Goal: Task Accomplishment & Management: Manage account settings

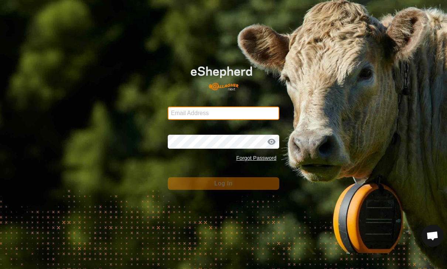
type input "[PERSON_NAME][EMAIL_ADDRESS][PERSON_NAME][DOMAIN_NAME]"
click at [224, 183] on button "Log In" at bounding box center [224, 183] width 112 height 13
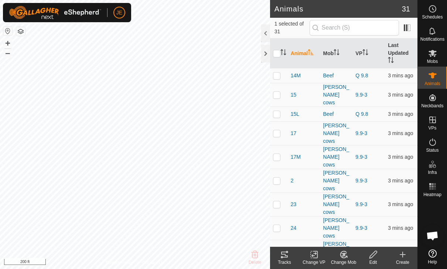
click at [286, 255] on icon at bounding box center [284, 254] width 7 height 6
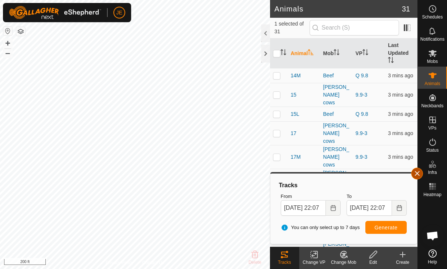
click at [422, 175] on button "button" at bounding box center [418, 173] width 12 height 12
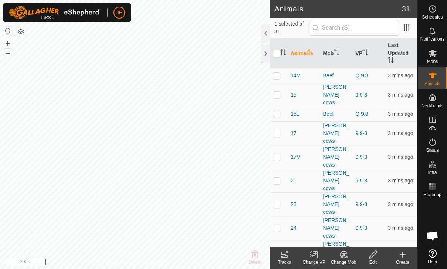
click at [277, 177] on p-checkbox at bounding box center [276, 180] width 7 height 6
checkbox input "true"
click at [280, 192] on td at bounding box center [279, 204] width 18 height 24
click at [279, 201] on p-checkbox at bounding box center [276, 204] width 7 height 6
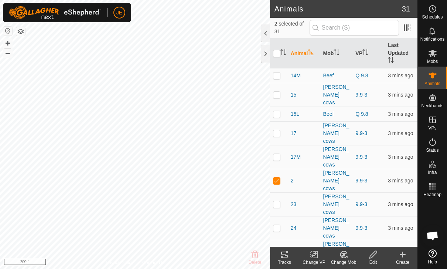
checkbox input "true"
click at [278, 225] on p-checkbox at bounding box center [276, 228] width 7 height 6
checkbox input "true"
click at [281, 240] on td at bounding box center [279, 252] width 18 height 24
checkbox input "true"
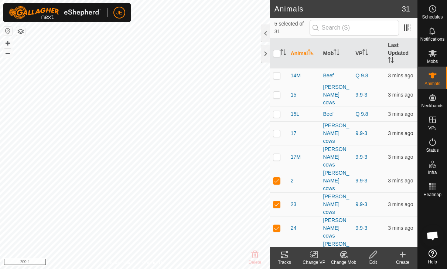
click at [276, 130] on p-checkbox at bounding box center [276, 133] width 7 height 6
click at [287, 253] on icon at bounding box center [287, 252] width 2 height 2
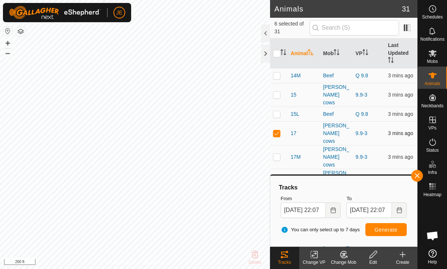
click at [279, 121] on td at bounding box center [279, 133] width 18 height 24
checkbox input "false"
click at [282, 169] on td at bounding box center [279, 181] width 18 height 24
checkbox input "false"
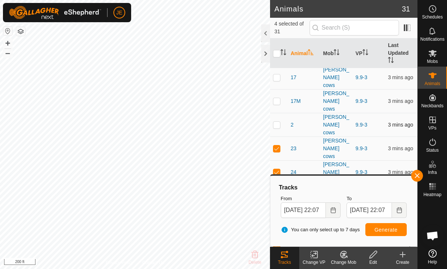
scroll to position [56, 0]
click at [278, 192] on p-checkbox at bounding box center [276, 195] width 7 height 6
checkbox input "false"
click at [276, 169] on p-checkbox at bounding box center [276, 172] width 7 height 6
checkbox input "false"
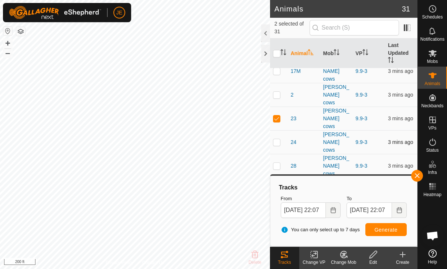
scroll to position [84, 0]
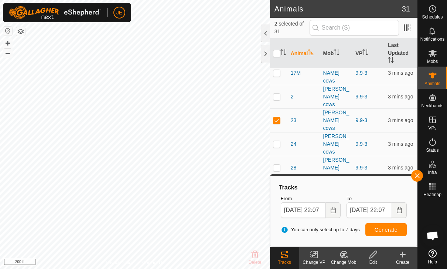
click at [280, 213] on p-checkbox at bounding box center [276, 216] width 7 height 6
checkbox input "false"
click at [277, 141] on p-checkbox at bounding box center [276, 144] width 7 height 6
checkbox input "true"
click at [278, 165] on p-checkbox at bounding box center [276, 168] width 7 height 6
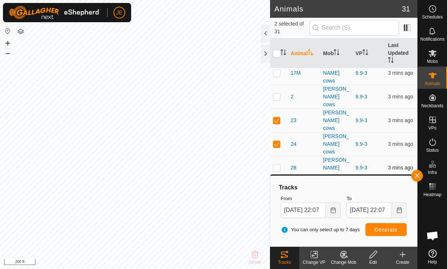
checkbox input "true"
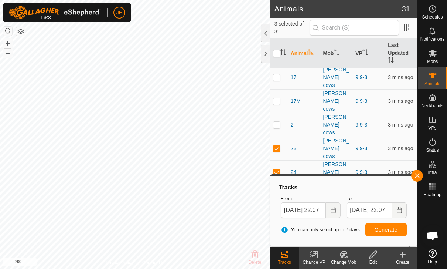
scroll to position [55, 0]
click at [280, 123] on p-checkbox at bounding box center [276, 126] width 7 height 6
checkbox input "true"
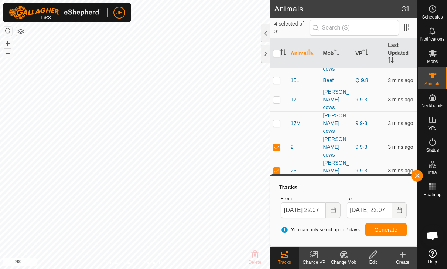
scroll to position [33, 0]
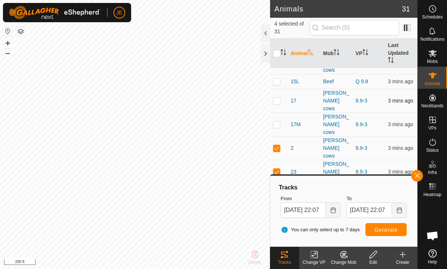
click at [277, 98] on p-checkbox at bounding box center [276, 101] width 7 height 6
click at [420, 173] on span "button" at bounding box center [417, 176] width 6 height 6
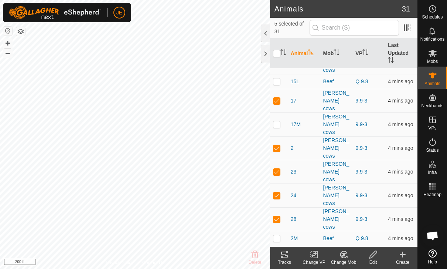
click at [278, 98] on p-checkbox at bounding box center [276, 101] width 7 height 6
checkbox input "false"
click at [288, 258] on icon at bounding box center [284, 254] width 9 height 9
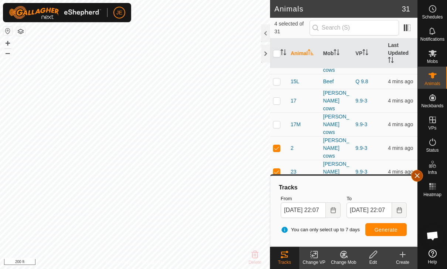
click at [415, 177] on span "button" at bounding box center [417, 176] width 6 height 6
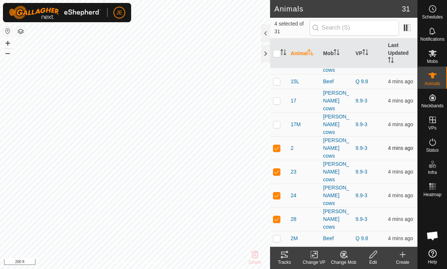
click at [280, 145] on p-checkbox at bounding box center [276, 148] width 7 height 6
checkbox input "false"
click at [287, 251] on icon at bounding box center [284, 254] width 7 height 6
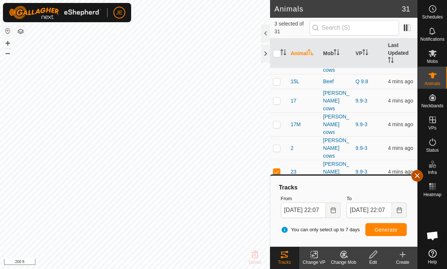
click at [419, 175] on span "button" at bounding box center [417, 176] width 6 height 6
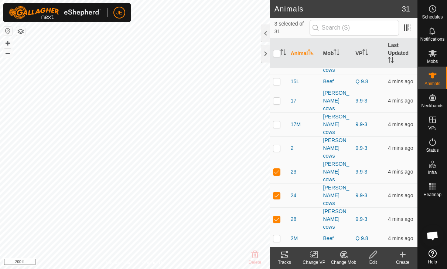
click at [279, 169] on p-checkbox at bounding box center [276, 172] width 7 height 6
checkbox input "false"
click at [280, 192] on p-checkbox at bounding box center [276, 195] width 7 height 6
checkbox input "false"
click at [280, 216] on p-checkbox at bounding box center [276, 219] width 7 height 6
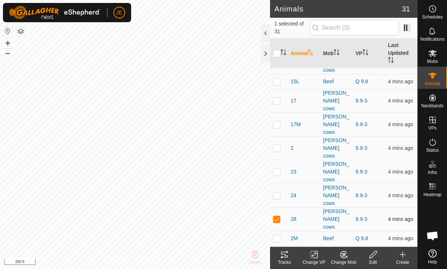
checkbox input "false"
click at [277, 145] on p-checkbox at bounding box center [276, 148] width 7 height 6
click at [288, 255] on icon at bounding box center [284, 254] width 9 height 9
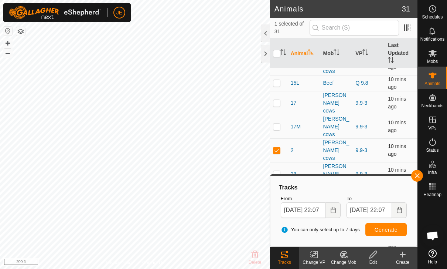
click at [278, 147] on p-checkbox at bounding box center [276, 150] width 7 height 6
checkbox input "false"
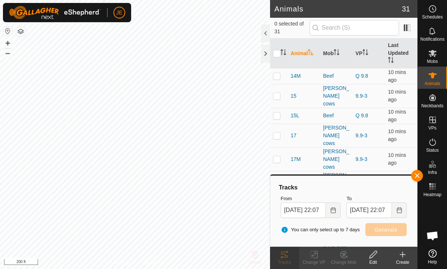
scroll to position [0, 0]
click at [283, 113] on td at bounding box center [279, 116] width 18 height 16
checkbox input "true"
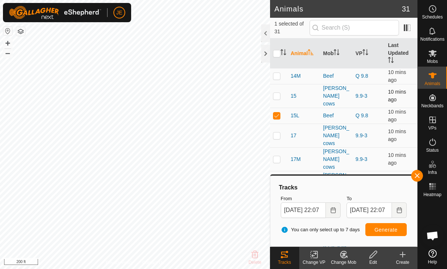
click at [277, 93] on p-checkbox at bounding box center [276, 96] width 7 height 6
checkbox input "true"
click at [280, 112] on p-checkbox at bounding box center [276, 115] width 7 height 6
checkbox input "false"
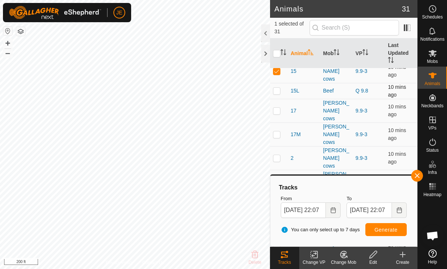
scroll to position [25, 0]
click at [278, 155] on p-checkbox at bounding box center [276, 158] width 7 height 6
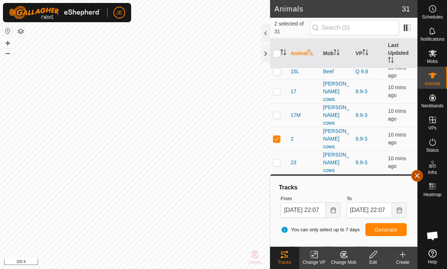
click at [414, 176] on button "button" at bounding box center [418, 176] width 12 height 12
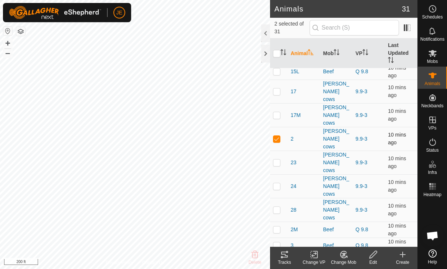
click at [282, 127] on td at bounding box center [279, 139] width 18 height 24
checkbox input "false"
click at [280, 159] on p-checkbox at bounding box center [276, 162] width 7 height 6
click at [281, 150] on td at bounding box center [279, 162] width 18 height 24
checkbox input "false"
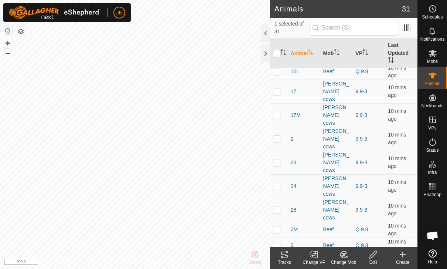
click at [278, 242] on p-checkbox at bounding box center [276, 245] width 7 height 6
click at [277, 242] on p-checkbox at bounding box center [276, 245] width 7 height 6
checkbox input "false"
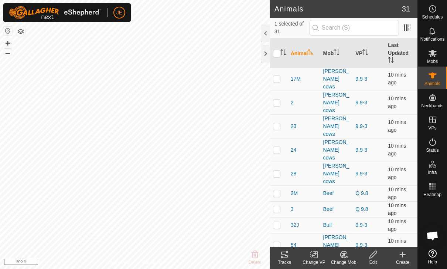
scroll to position [82, 0]
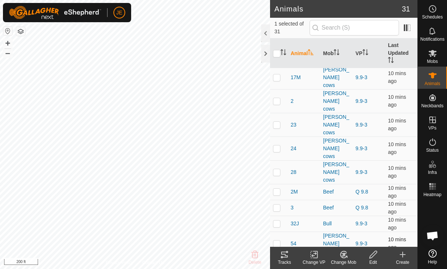
click at [277, 240] on p-checkbox at bounding box center [276, 243] width 7 height 6
checkbox input "true"
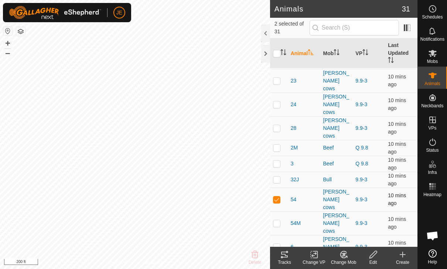
scroll to position [129, 0]
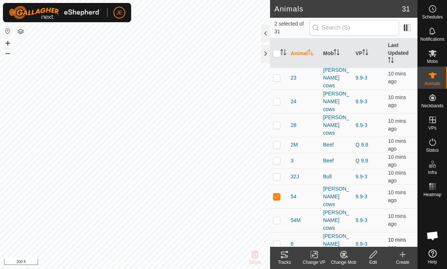
click at [280, 241] on p-checkbox at bounding box center [276, 244] width 7 height 6
checkbox input "true"
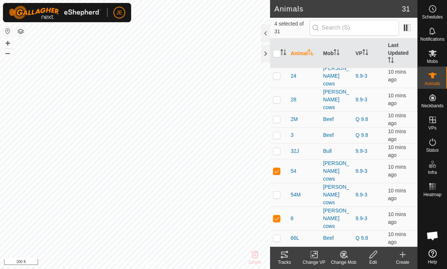
scroll to position [165, 0]
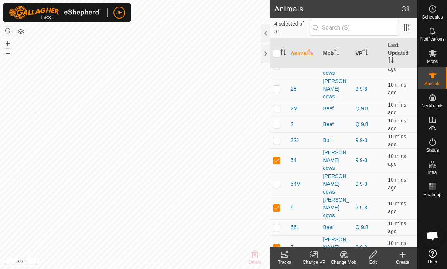
click at [279, 268] on p-checkbox at bounding box center [276, 271] width 7 height 6
checkbox input "true"
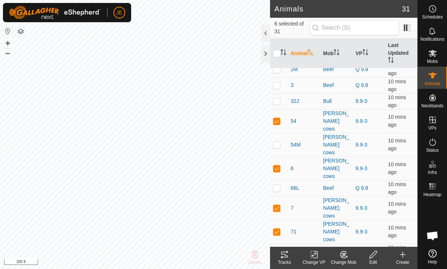
scroll to position [216, 0]
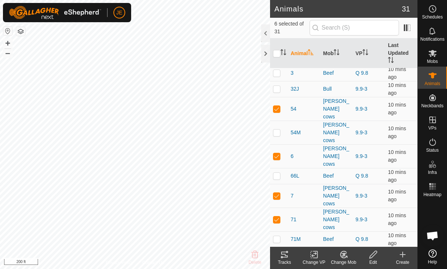
checkbox input "true"
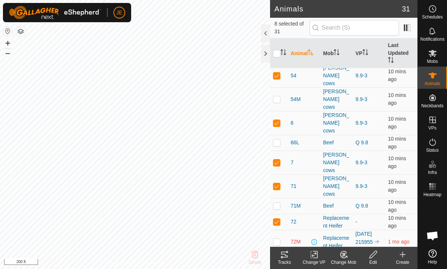
scroll to position [251, 0]
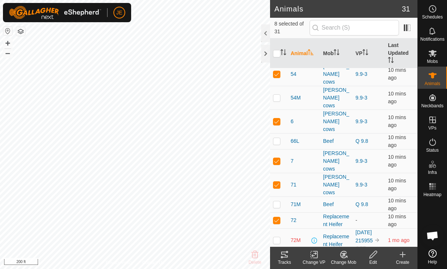
checkbox input "true"
checkbox input "false"
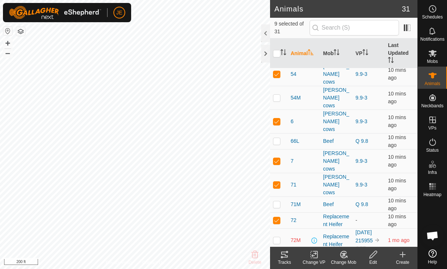
click at [286, 258] on icon at bounding box center [284, 254] width 9 height 9
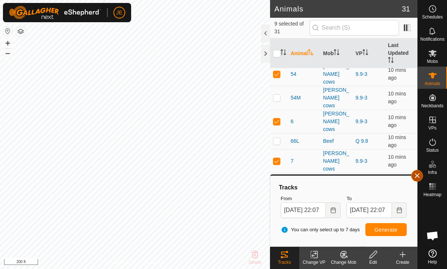
click at [414, 174] on button "button" at bounding box center [418, 176] width 12 height 12
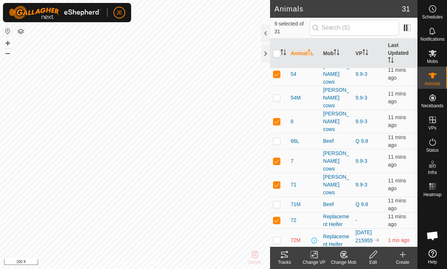
checkbox input "false"
click at [279, 252] on td at bounding box center [279, 264] width 18 height 24
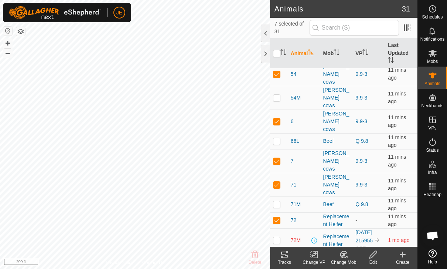
checkbox input "false"
click at [277, 217] on p-checkbox at bounding box center [276, 220] width 7 height 6
checkbox input "false"
click at [278, 182] on p-checkbox at bounding box center [276, 185] width 7 height 6
checkbox input "false"
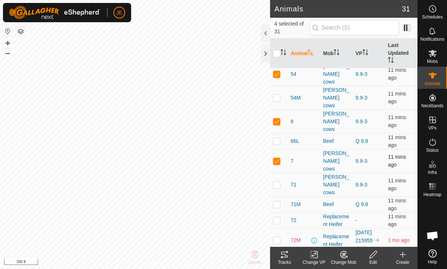
click at [279, 158] on p-checkbox at bounding box center [276, 161] width 7 height 6
checkbox input "false"
checkbox input "true"
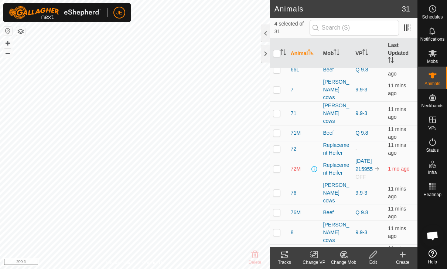
scroll to position [322, 0]
checkbox input "true"
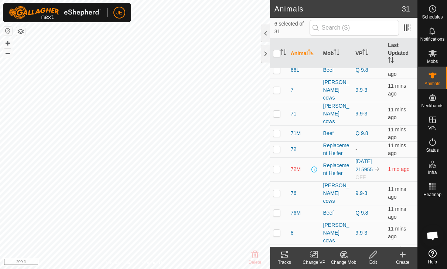
checkbox input "false"
click at [288, 257] on icon at bounding box center [284, 254] width 7 height 6
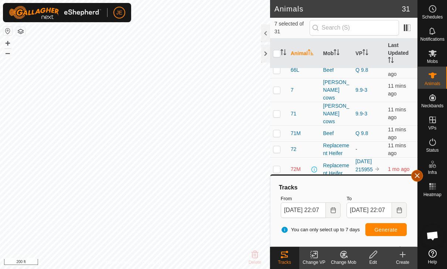
click at [414, 173] on span "button" at bounding box center [417, 176] width 6 height 6
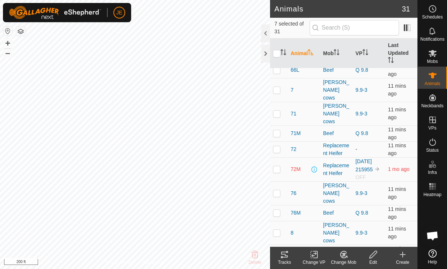
checkbox input "false"
checkbox input "true"
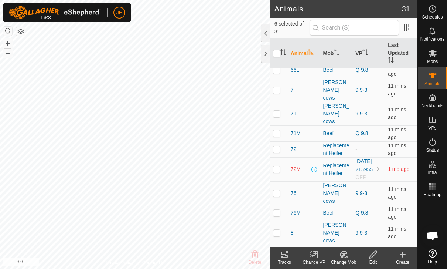
click at [278, 268] on p-checkbox at bounding box center [276, 272] width 7 height 6
checkbox input "false"
click at [275, 56] on input "checkbox" at bounding box center [276, 53] width 7 height 7
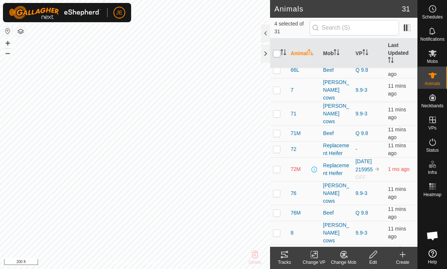
checkbox input "true"
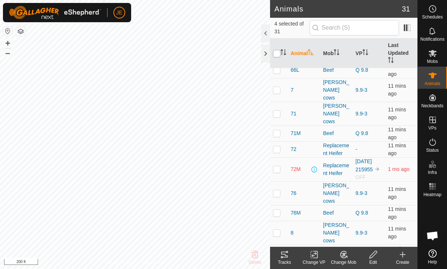
checkbox input "true"
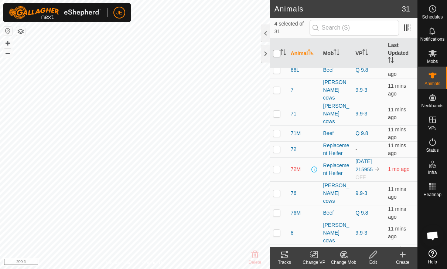
checkbox input "true"
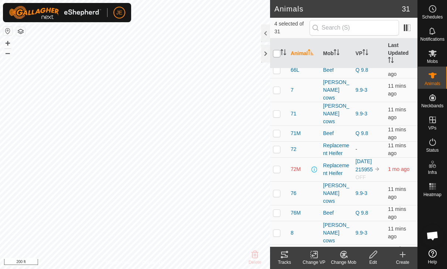
checkbox input "true"
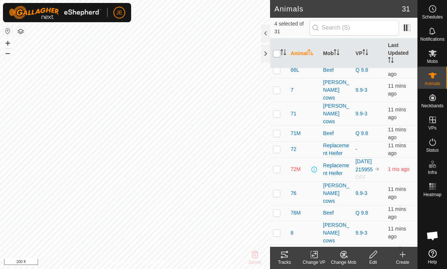
checkbox input "true"
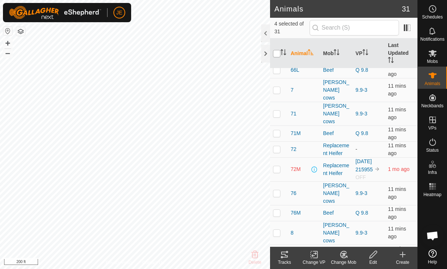
checkbox input "true"
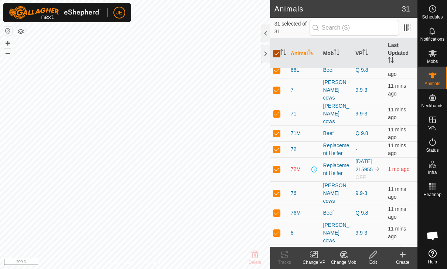
click at [280, 53] on input "checkbox" at bounding box center [276, 53] width 7 height 7
checkbox input "false"
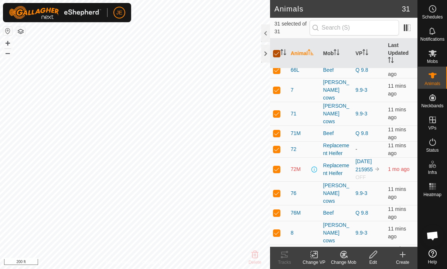
checkbox input "false"
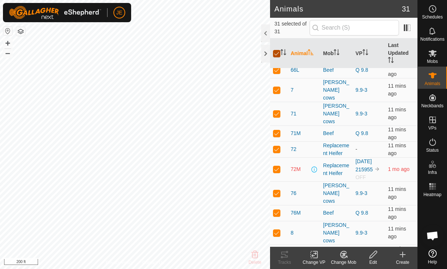
checkbox input "false"
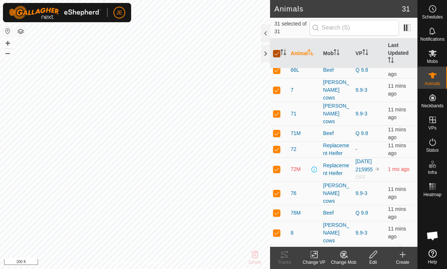
checkbox input "false"
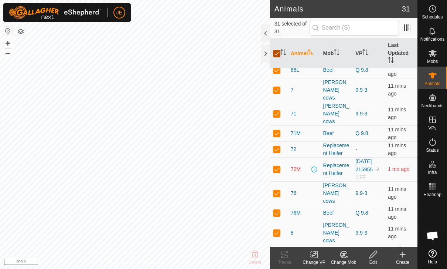
checkbox input "false"
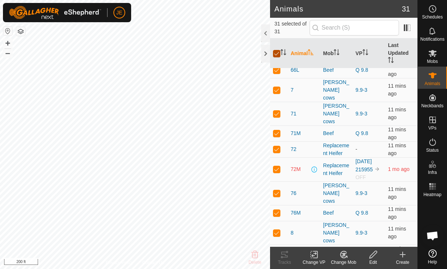
checkbox input "false"
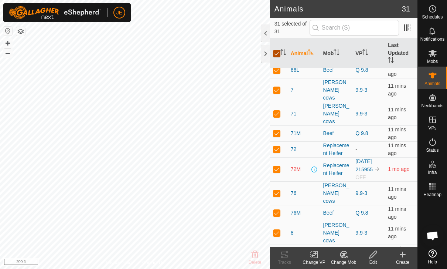
checkbox input "false"
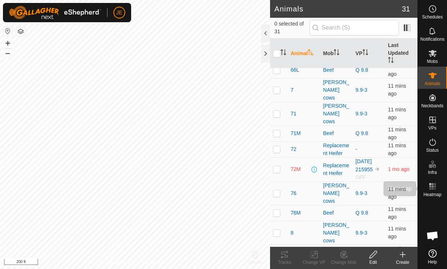
click at [435, 186] on rect at bounding box center [435, 186] width 2 height 2
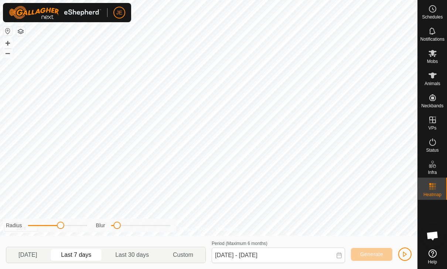
click at [405, 252] on span "button" at bounding box center [405, 254] width 6 height 6
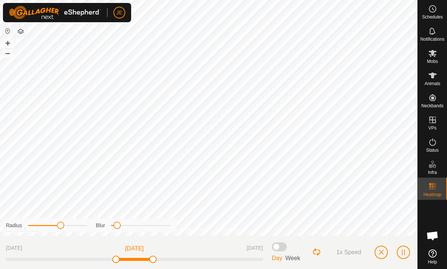
click at [380, 249] on span "button" at bounding box center [382, 252] width 6 height 6
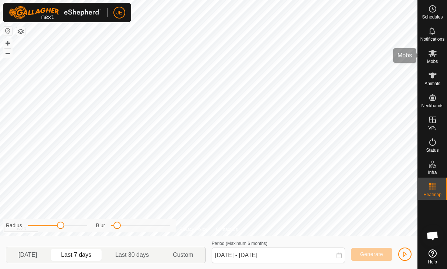
click at [434, 56] on icon at bounding box center [433, 53] width 8 height 7
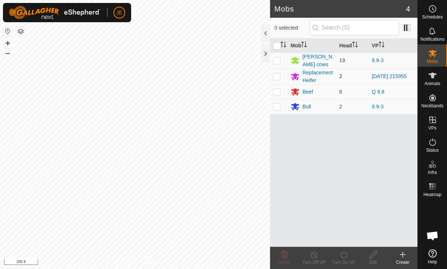
click at [277, 76] on p-checkbox at bounding box center [276, 76] width 7 height 6
click at [276, 73] on p-checkbox at bounding box center [276, 76] width 7 height 6
checkbox input "false"
click at [275, 59] on p-checkbox at bounding box center [276, 60] width 7 height 6
checkbox input "true"
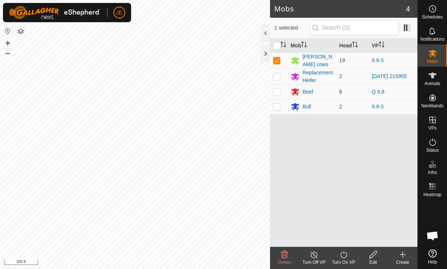
click at [345, 256] on icon at bounding box center [343, 254] width 9 height 9
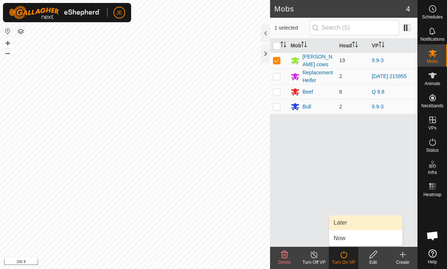
click at [359, 220] on link "Later" at bounding box center [365, 222] width 73 height 15
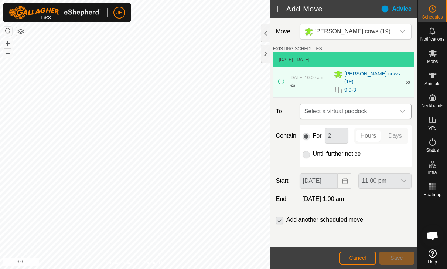
click at [381, 108] on span "Select a virtual paddock" at bounding box center [349, 111] width 94 height 15
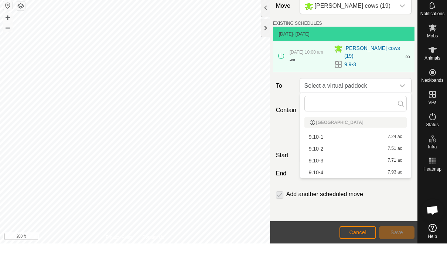
click at [356, 160] on div "9.10-1 7.24 ac" at bounding box center [356, 162] width 94 height 5
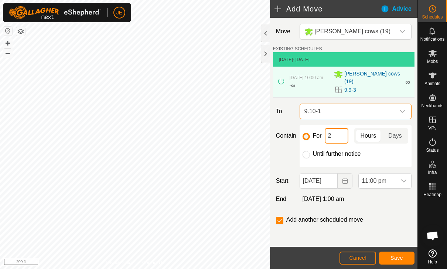
click at [337, 131] on input "2" at bounding box center [337, 136] width 24 height 16
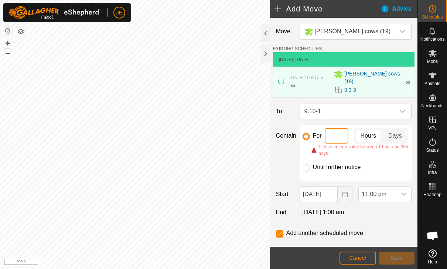
type input "3"
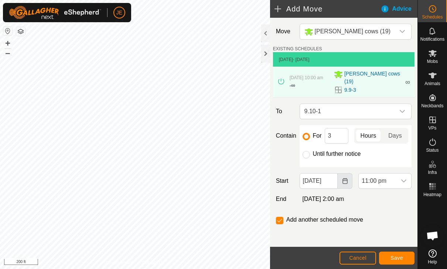
click at [344, 178] on icon "Choose Date" at bounding box center [345, 181] width 5 height 6
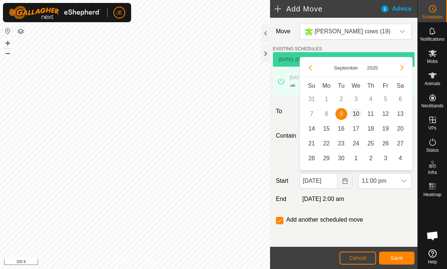
click at [354, 113] on span "10" at bounding box center [357, 114] width 12 height 12
type input "[DATE]"
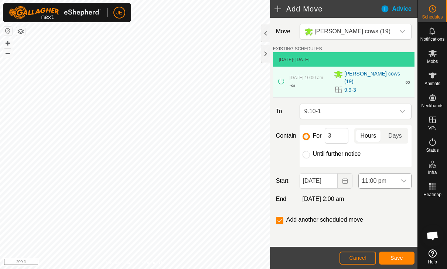
click at [396, 179] on span "11:00 pm" at bounding box center [378, 180] width 38 height 15
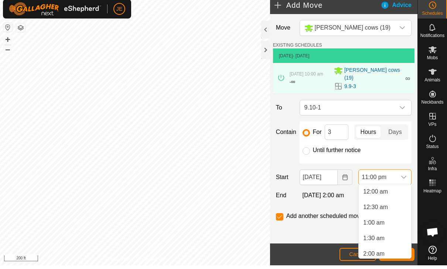
scroll to position [655, 0]
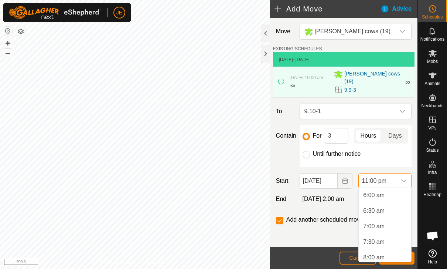
click at [380, 192] on span "6:00 am" at bounding box center [373, 195] width 21 height 9
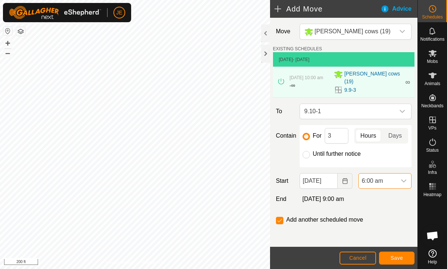
click at [401, 258] on span "Save" at bounding box center [397, 258] width 13 height 6
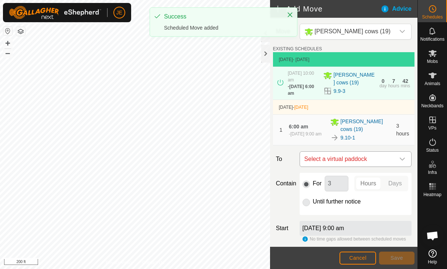
click at [378, 160] on span "Select a virtual paddock" at bounding box center [349, 159] width 94 height 15
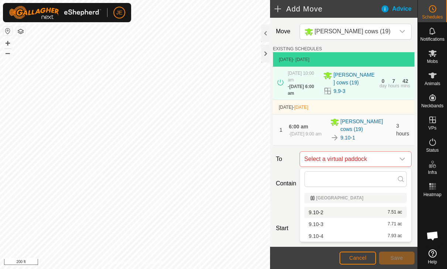
click at [348, 214] on div "9.10-2 7.51 ac" at bounding box center [356, 212] width 94 height 5
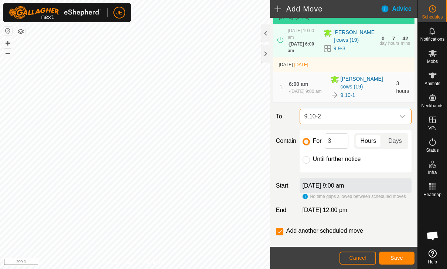
scroll to position [44, 0]
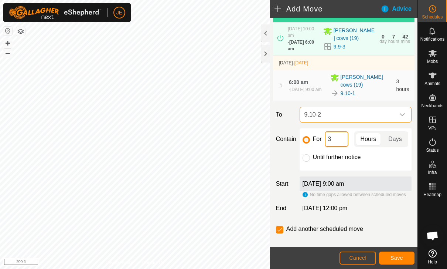
click at [338, 141] on input "3" at bounding box center [337, 139] width 24 height 16
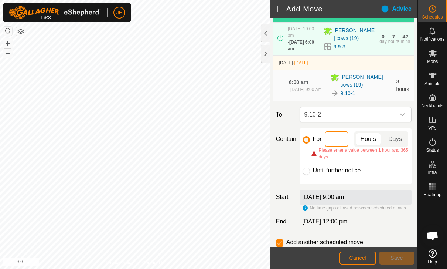
type input "2"
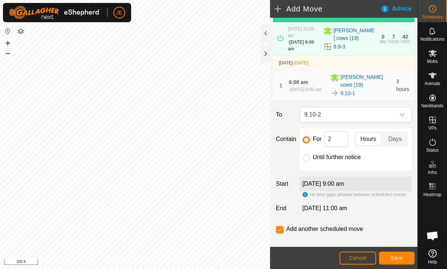
click at [395, 257] on span "Save" at bounding box center [397, 258] width 13 height 6
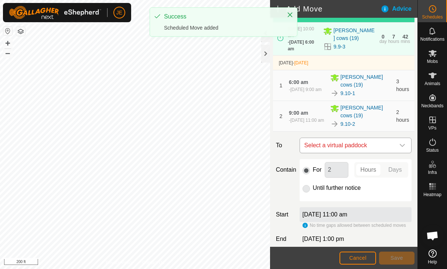
click at [379, 148] on span "Select a virtual paddock" at bounding box center [349, 145] width 94 height 15
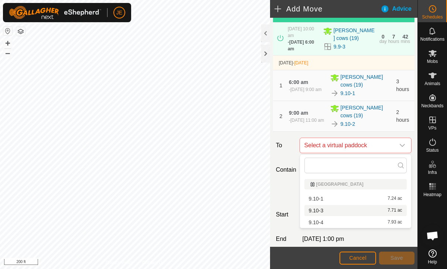
click at [354, 211] on div "9.10-3 7.71 ac" at bounding box center [356, 210] width 94 height 5
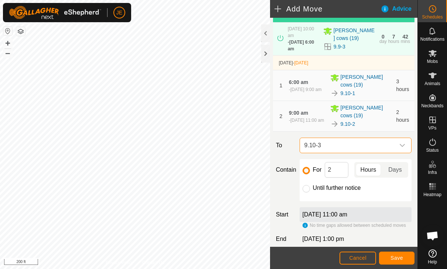
click at [400, 256] on span "Save" at bounding box center [397, 258] width 13 height 6
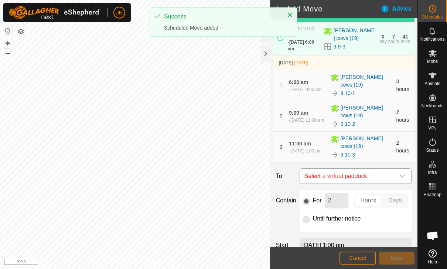
click at [383, 174] on span "Select a virtual paddock" at bounding box center [349, 176] width 94 height 15
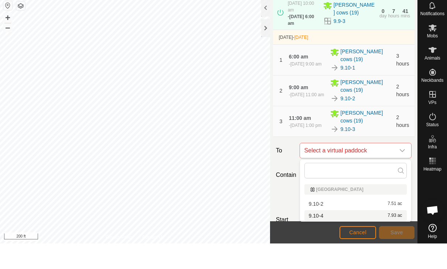
click at [375, 238] on div "9.10-4 7.93 ac" at bounding box center [356, 240] width 94 height 5
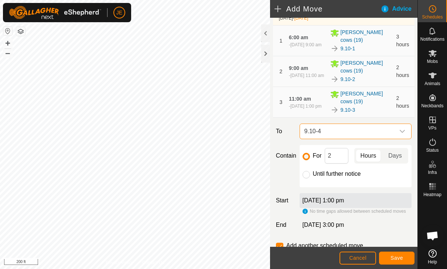
scroll to position [92, 0]
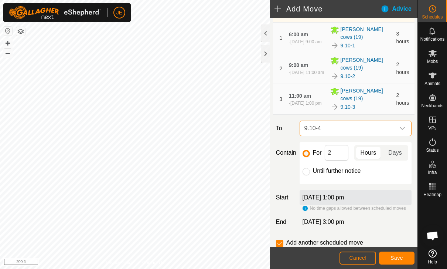
click at [397, 258] on span "Save" at bounding box center [397, 258] width 13 height 6
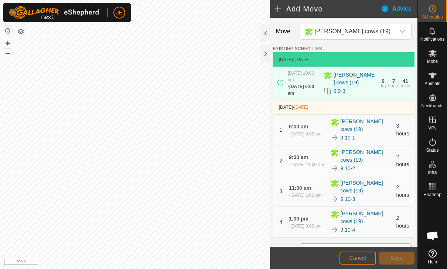
scroll to position [0, 0]
click at [390, 28] on div "[PERSON_NAME] cows (19)" at bounding box center [349, 31] width 88 height 9
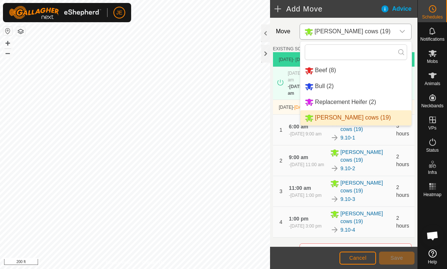
click at [352, 86] on li "Bull (2)" at bounding box center [356, 86] width 111 height 15
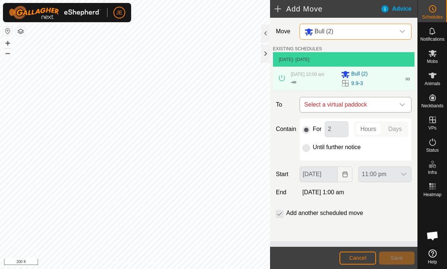
click at [384, 107] on span "Select a virtual paddock" at bounding box center [349, 104] width 94 height 15
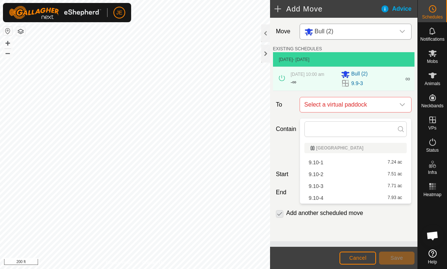
click at [363, 163] on div "9.10-1 7.24 ac" at bounding box center [356, 162] width 94 height 5
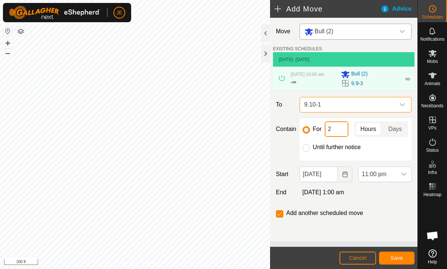
click at [337, 133] on input "2" at bounding box center [337, 129] width 24 height 16
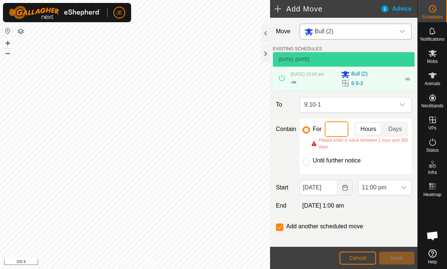
type input "3"
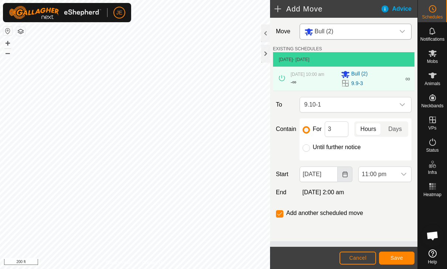
click at [342, 177] on icon "Choose Date" at bounding box center [345, 174] width 6 height 6
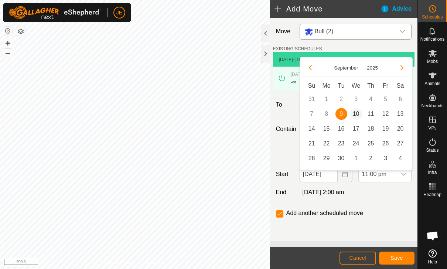
click at [357, 112] on span "10" at bounding box center [357, 114] width 12 height 12
type input "[DATE]"
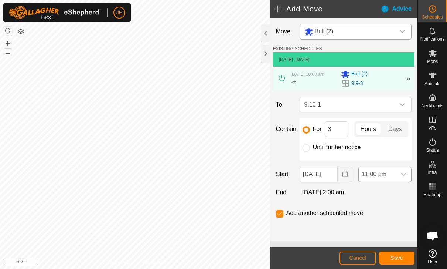
click at [385, 179] on span "11:00 pm" at bounding box center [378, 174] width 38 height 15
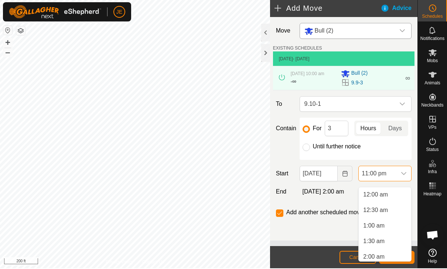
scroll to position [655, 0]
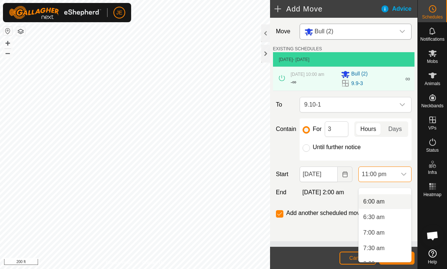
click at [379, 205] on span "6:00 am" at bounding box center [373, 201] width 21 height 9
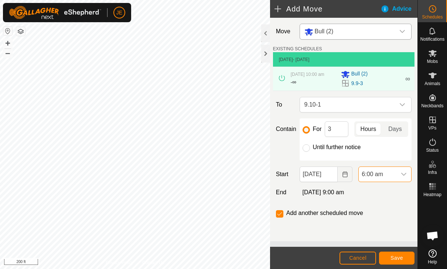
click at [395, 257] on span "Save" at bounding box center [397, 258] width 13 height 6
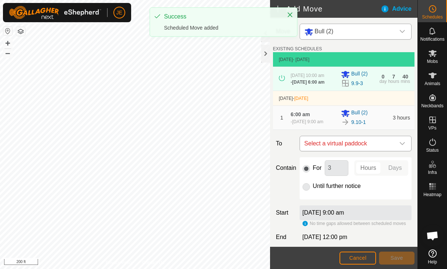
click at [370, 151] on span "Select a virtual paddock" at bounding box center [349, 143] width 94 height 15
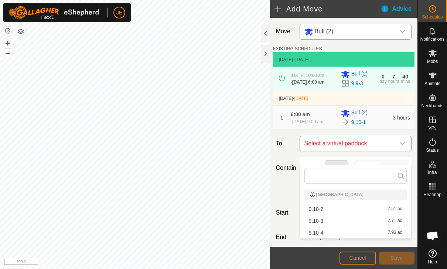
click at [366, 209] on div "9.10-2 7.51 ac" at bounding box center [356, 208] width 94 height 5
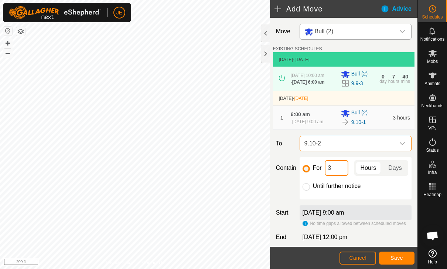
click at [335, 176] on input "3" at bounding box center [337, 168] width 24 height 16
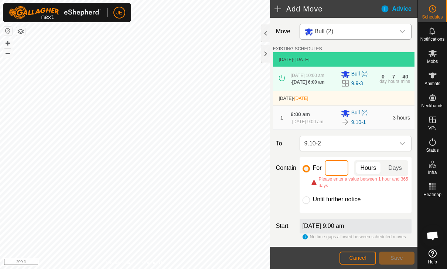
type input "2"
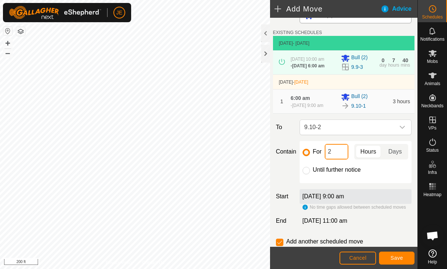
scroll to position [17, 0]
click at [397, 256] on span "Save" at bounding box center [397, 258] width 13 height 6
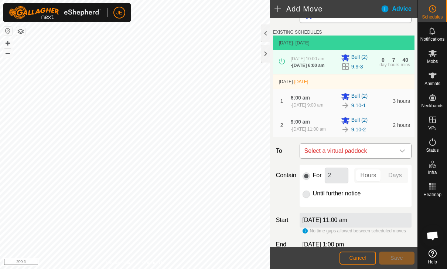
click at [393, 158] on span "Select a virtual paddock" at bounding box center [349, 150] width 94 height 15
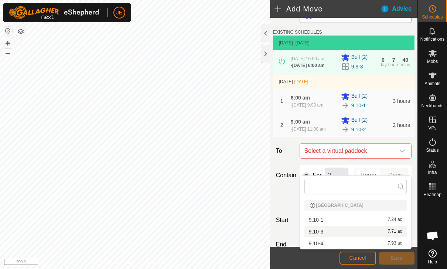
click at [374, 234] on div "9.10-3 7.71 ac" at bounding box center [356, 231] width 94 height 5
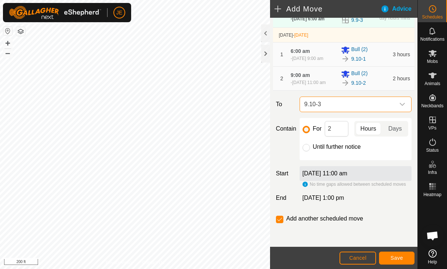
scroll to position [79, 0]
click at [401, 256] on span "Save" at bounding box center [397, 258] width 13 height 6
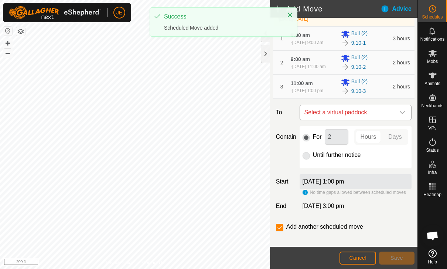
click at [394, 120] on span "Select a virtual paddock" at bounding box center [349, 112] width 94 height 15
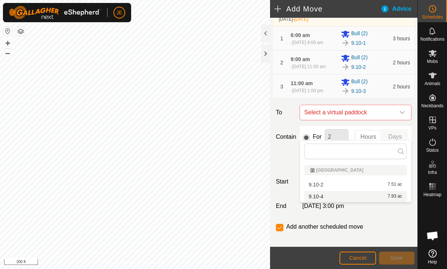
click at [369, 196] on div "9.10-4 7.93 ac" at bounding box center [356, 196] width 94 height 5
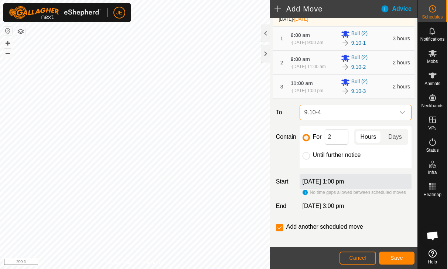
click at [401, 257] on span "Save" at bounding box center [397, 258] width 13 height 6
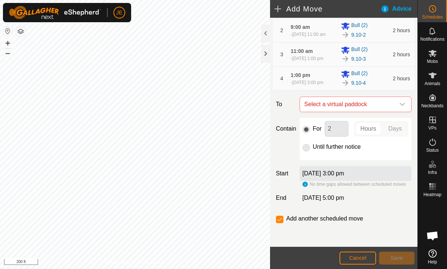
scroll to position [134, 0]
click at [281, 220] on input "checkbox" at bounding box center [279, 219] width 7 height 7
click at [280, 219] on input "checkbox" at bounding box center [279, 219] width 7 height 7
click at [276, 219] on input "checkbox" at bounding box center [279, 219] width 7 height 7
checkbox input "false"
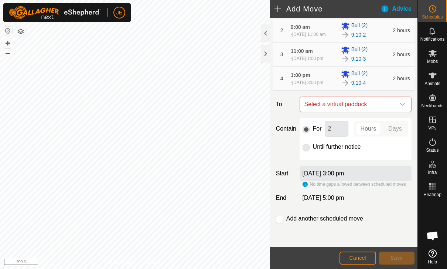
click at [364, 256] on span "Cancel" at bounding box center [357, 258] width 17 height 6
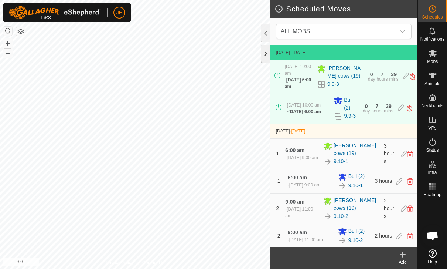
click at [266, 50] on div at bounding box center [265, 54] width 9 height 18
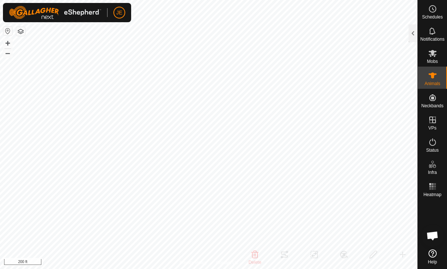
checkbox input "false"
click at [412, 32] on div at bounding box center [413, 33] width 9 height 18
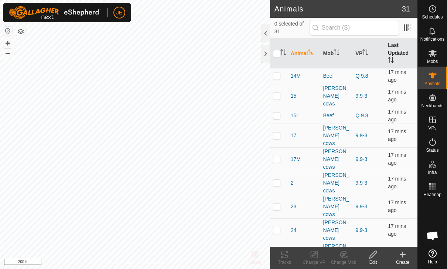
click at [399, 50] on th "Last Updated" at bounding box center [401, 53] width 33 height 30
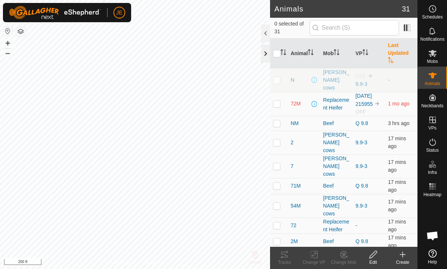
click at [267, 49] on div at bounding box center [265, 54] width 9 height 18
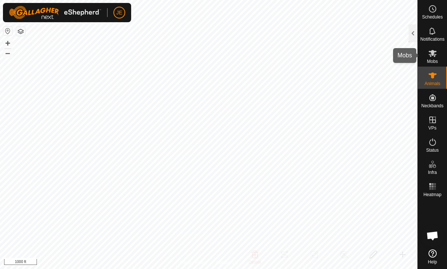
click at [446, 44] on div "Mobs" at bounding box center [432, 55] width 29 height 22
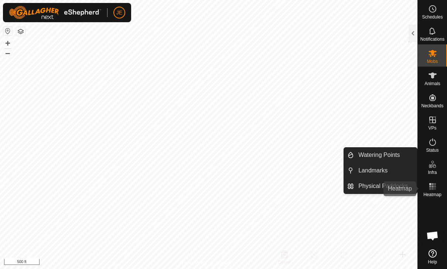
click at [433, 188] on rect at bounding box center [433, 189] width 2 height 2
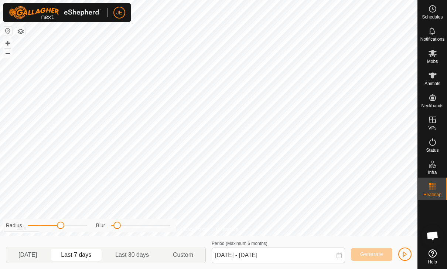
click at [404, 253] on span "button" at bounding box center [405, 254] width 6 height 6
